Goal: Check status: Check status

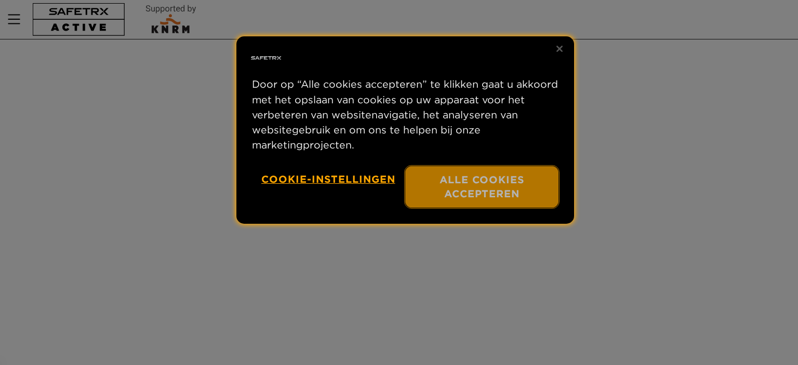
click at [488, 182] on font "Alle cookies accepteren" at bounding box center [482, 187] width 85 height 27
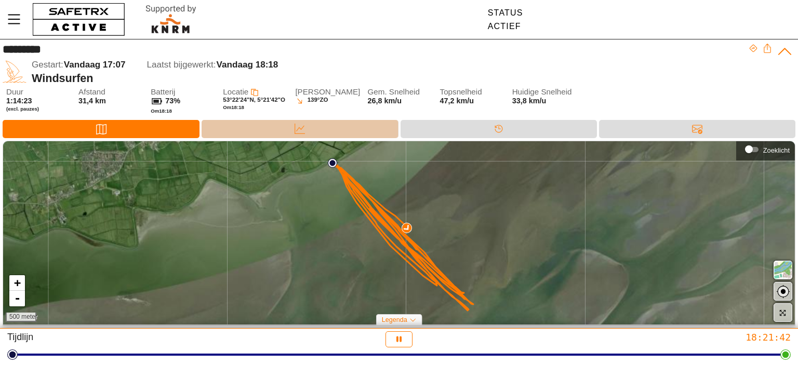
click at [295, 125] on icon at bounding box center [300, 129] width 10 height 10
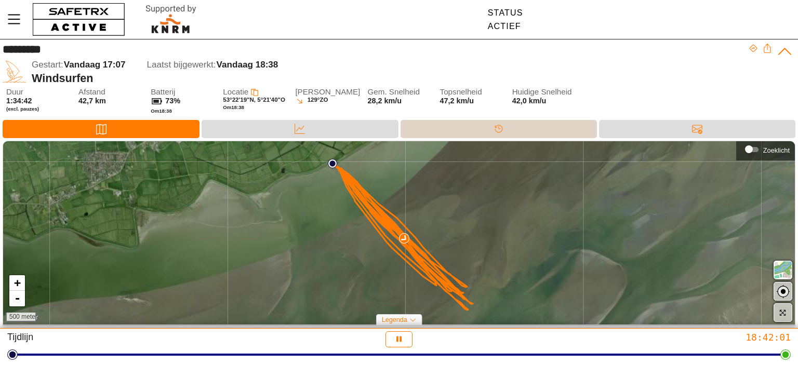
click at [510, 129] on div "Tijdlijn" at bounding box center [499, 129] width 197 height 18
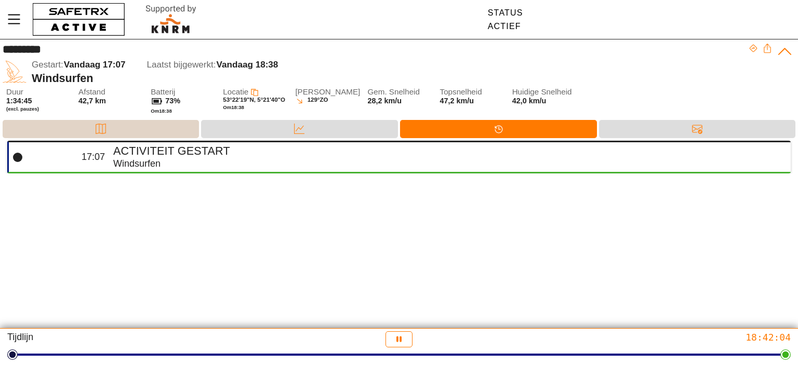
click at [152, 133] on div "Kaart" at bounding box center [101, 129] width 197 height 18
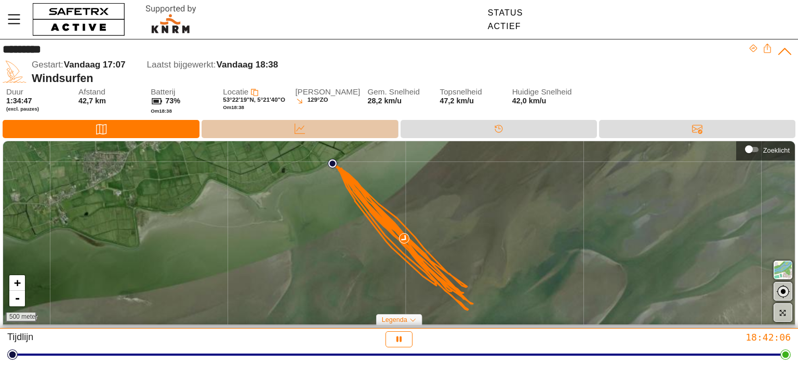
click at [336, 131] on div "Gegevens" at bounding box center [300, 129] width 197 height 18
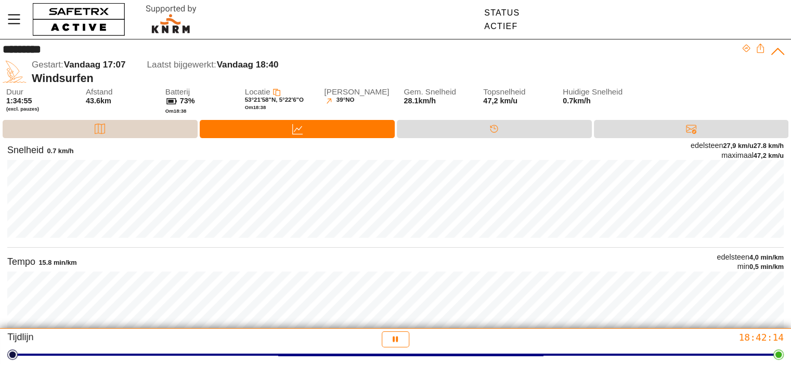
click at [114, 125] on div "Kaart" at bounding box center [100, 129] width 195 height 18
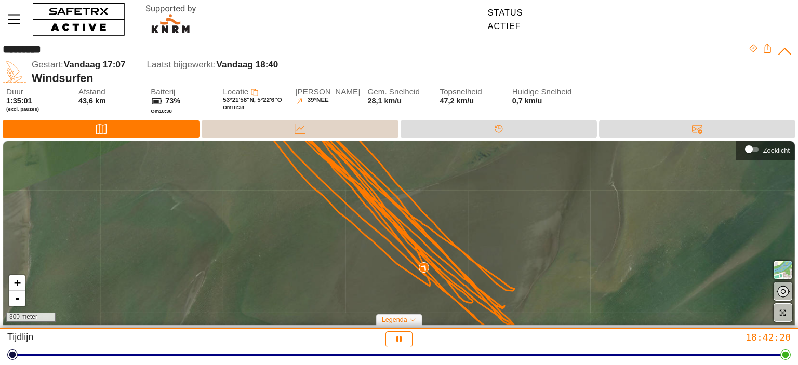
click at [286, 126] on div "Gegevens" at bounding box center [300, 129] width 197 height 18
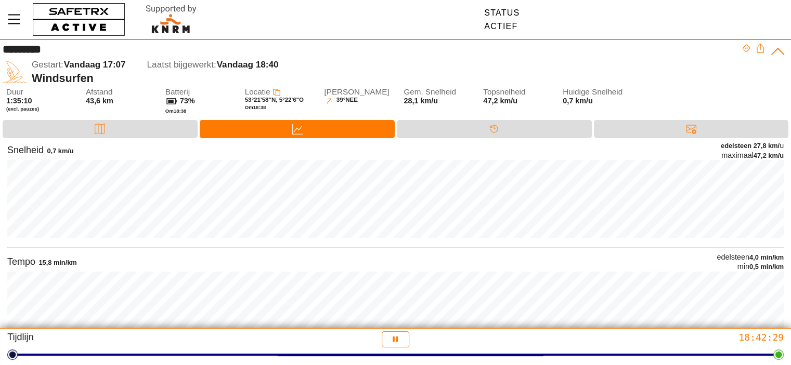
click at [100, 139] on div "Kaart Gegevens Tijdlijn Berichten" at bounding box center [395, 130] width 791 height 21
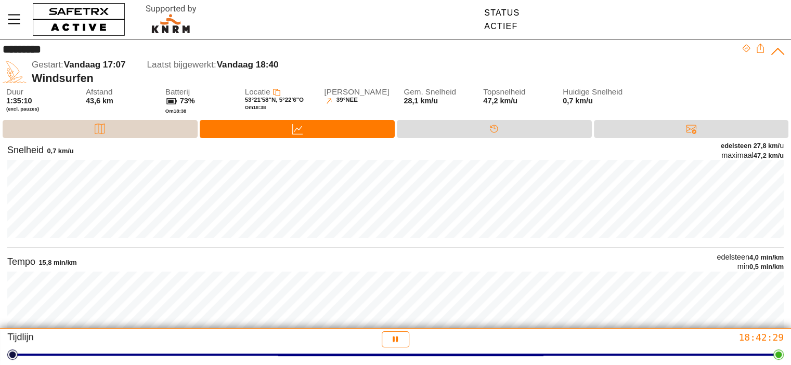
click at [100, 133] on icon at bounding box center [100, 129] width 10 height 10
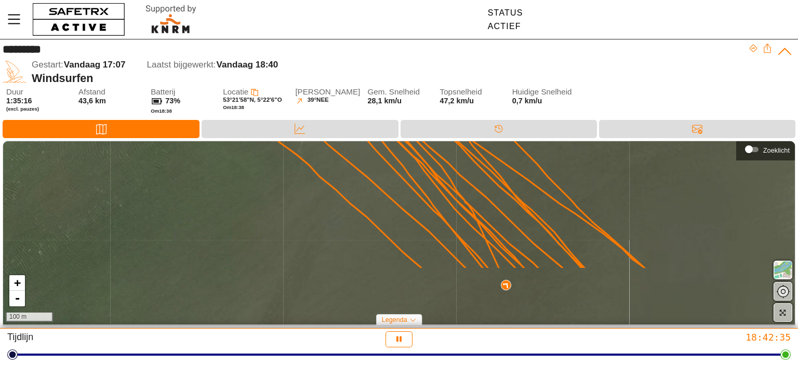
drag, startPoint x: 584, startPoint y: 245, endPoint x: 539, endPoint y: 169, distance: 88.1
click at [539, 169] on div "+ - 100 m" at bounding box center [399, 233] width 792 height 184
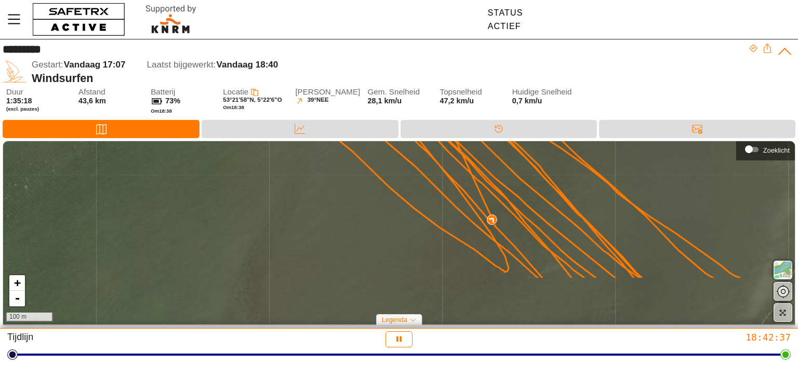
drag, startPoint x: 565, startPoint y: 291, endPoint x: 551, endPoint y: 225, distance: 67.0
click at [551, 225] on icon at bounding box center [493, 167] width 496 height 221
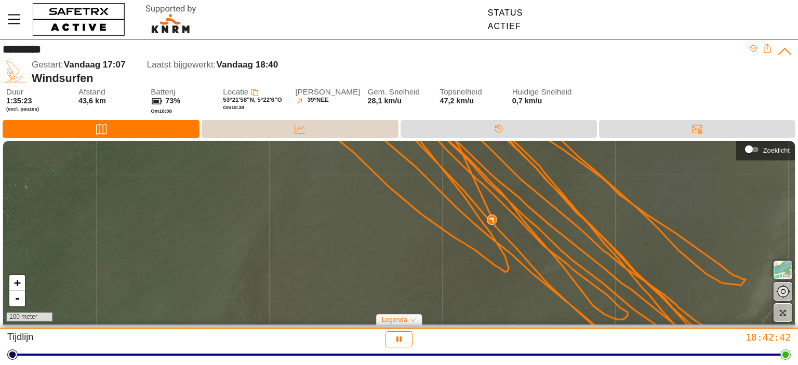
click at [309, 136] on div at bounding box center [300, 136] width 21 height 1
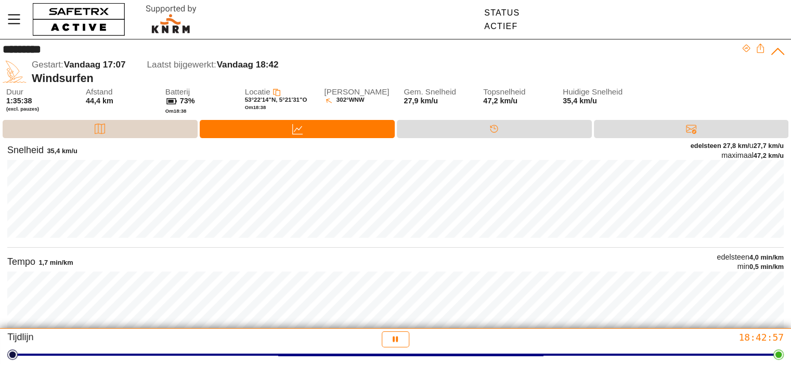
click at [138, 133] on div "Kaart" at bounding box center [100, 129] width 195 height 18
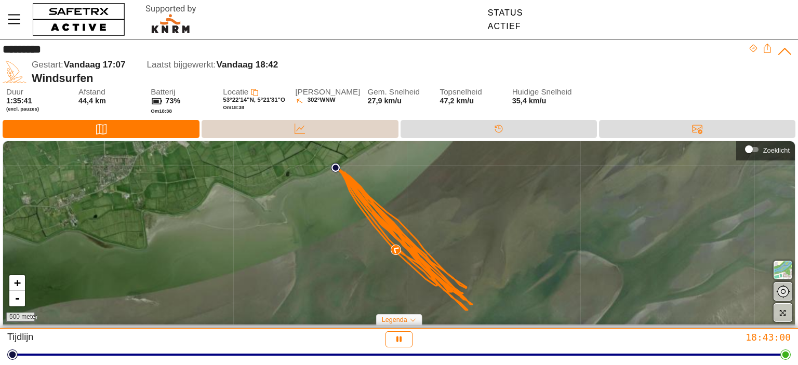
click at [261, 130] on div "Gegevens" at bounding box center [300, 129] width 197 height 18
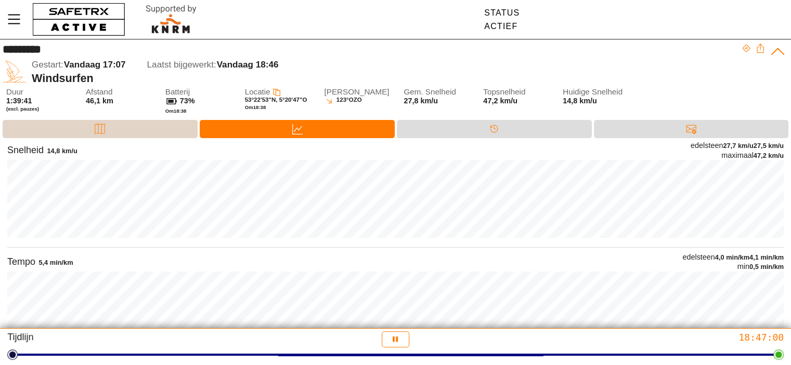
click at [106, 135] on div "Kaart" at bounding box center [99, 129] width 21 height 16
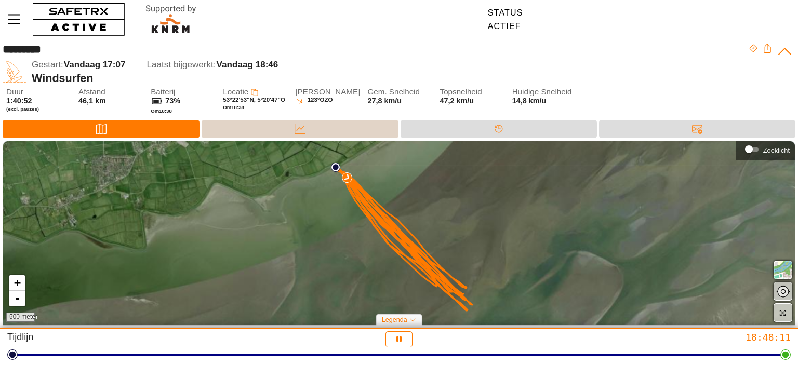
click at [304, 126] on icon at bounding box center [300, 129] width 10 height 10
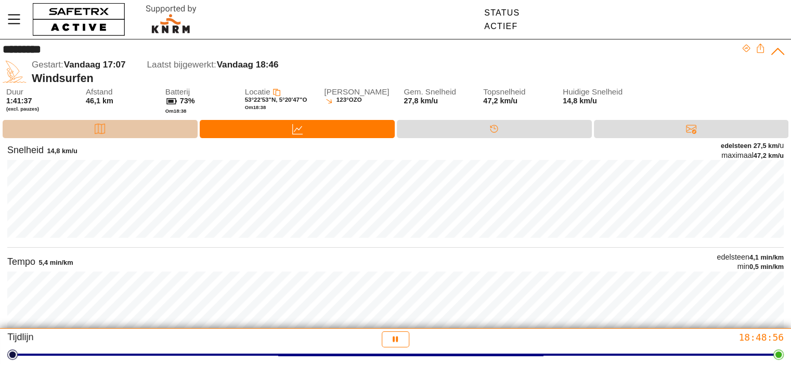
click at [119, 129] on div "Kaart" at bounding box center [100, 129] width 195 height 18
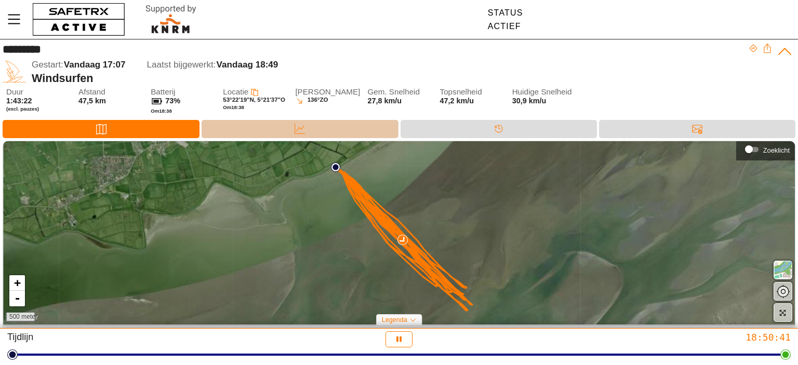
click at [312, 131] on div "Gegevens" at bounding box center [300, 129] width 197 height 18
